Goal: Transaction & Acquisition: Book appointment/travel/reservation

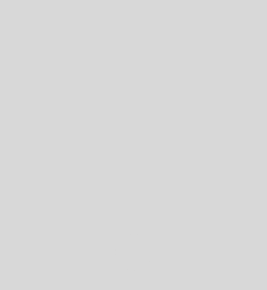
select select "es"
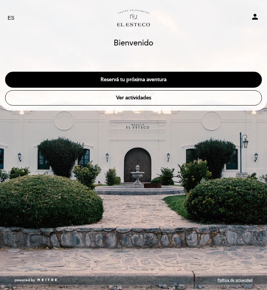
click at [171, 81] on button "Reservá tu próxima aventura" at bounding box center [133, 80] width 257 height 16
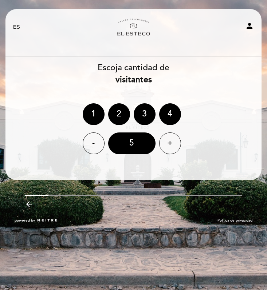
click at [114, 110] on div "2" at bounding box center [119, 114] width 22 height 22
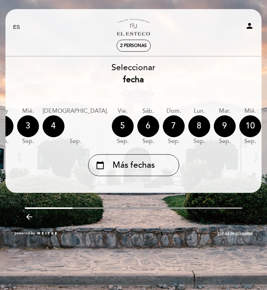
scroll to position [0, 230]
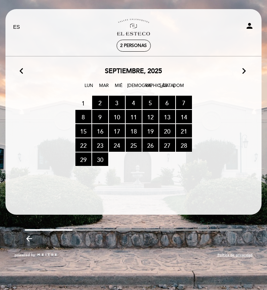
click at [241, 76] on div "arrow_back_ios [DATE] arrow_forward_ios Lun Mar Mié Jue Vie Sáb Dom 1 2 RESERVA…" at bounding box center [133, 117] width 257 height 100
click at [244, 74] on icon "arrow_forward_ios" at bounding box center [244, 71] width 7 height 9
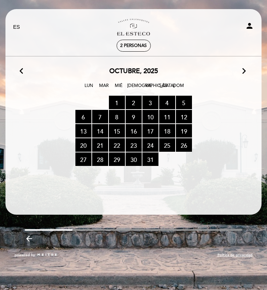
click at [153, 118] on span "10 RESERVAS DISPONIBLES" at bounding box center [150, 116] width 16 height 13
click at [230, 89] on div "Lun Mar Mié Jue Vie Sáb Dom" at bounding box center [133, 89] width 257 height 14
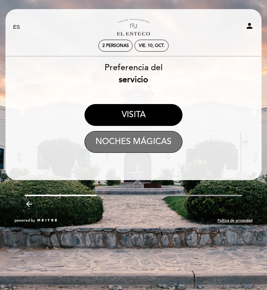
click at [146, 136] on button "NOCHES MÁGICAS" at bounding box center [133, 142] width 98 height 22
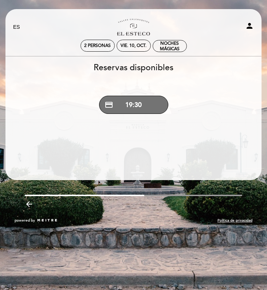
click at [137, 110] on button "credit_card 19:30" at bounding box center [133, 105] width 69 height 18
